Goal: Go to known website: Go to known website

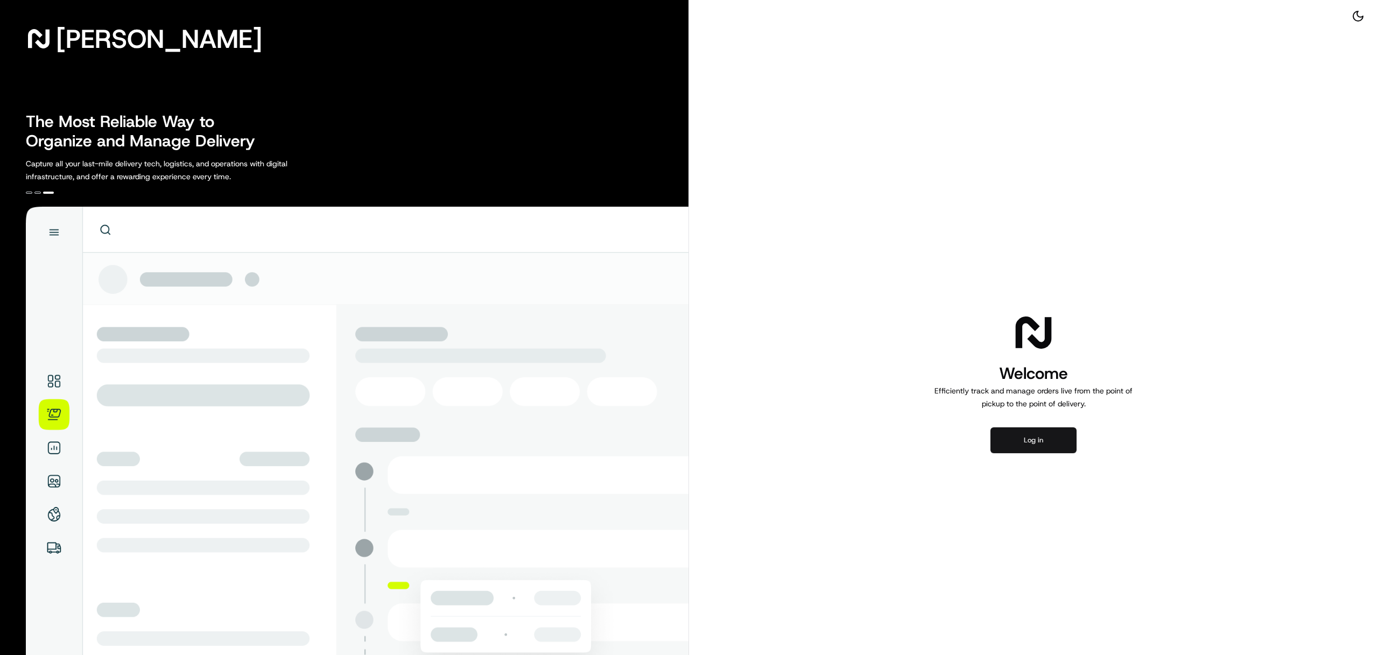
click at [1020, 443] on button "Log in" at bounding box center [1034, 441] width 86 height 26
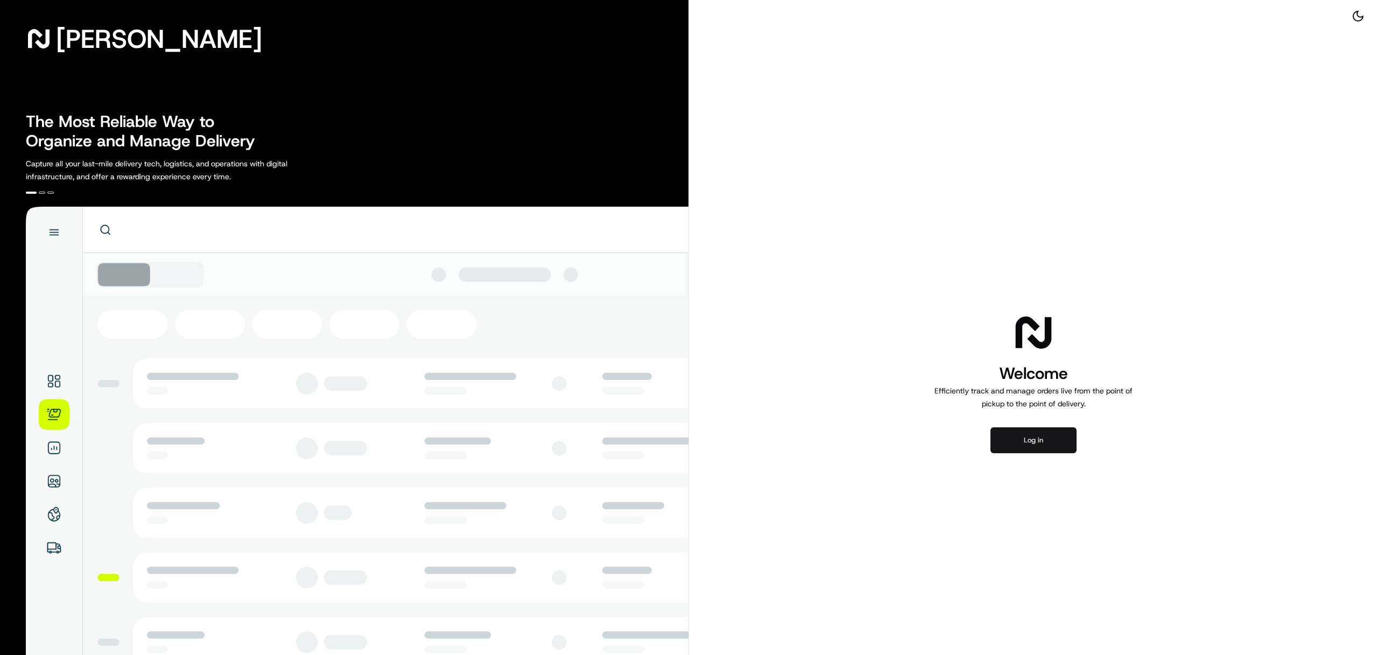
click at [1063, 433] on button "Log in" at bounding box center [1034, 441] width 86 height 26
